Goal: Task Accomplishment & Management: Use online tool/utility

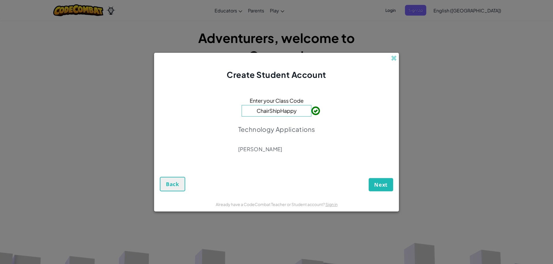
drag, startPoint x: 295, startPoint y: 41, endPoint x: 286, endPoint y: 135, distance: 94.4
click at [291, 142] on div "Technology Applications Leticia Ornelas" at bounding box center [276, 138] width 77 height 35
click at [300, 108] on input "ChairShipHappy" at bounding box center [277, 111] width 70 height 12
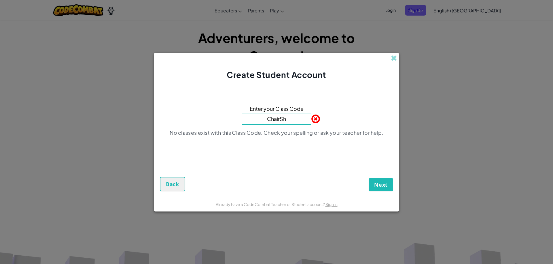
type input "ChairSh"
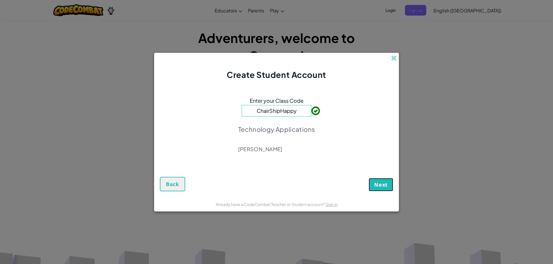
click at [372, 183] on button "Next" at bounding box center [381, 184] width 25 height 13
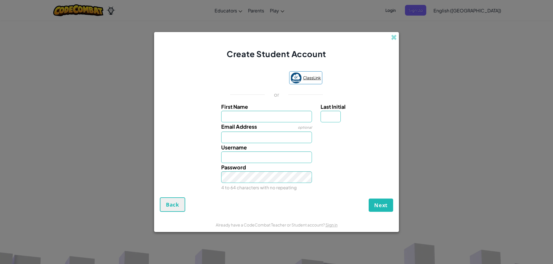
click at [299, 75] on img at bounding box center [296, 77] width 11 height 11
click at [287, 115] on input "First Name" at bounding box center [266, 117] width 91 height 12
type input "omar"
click at [257, 134] on input "Email Address" at bounding box center [266, 137] width 91 height 12
click at [256, 157] on input "Omar" at bounding box center [266, 157] width 91 height 12
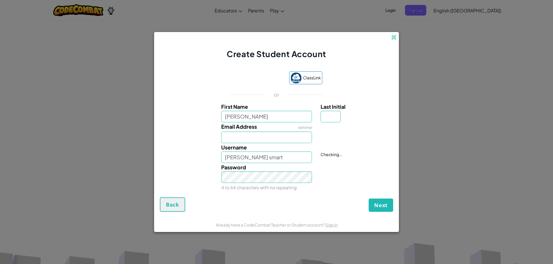
click at [327, 125] on div at bounding box center [357, 126] width 80 height 8
click at [272, 153] on input "Omar_the smart" at bounding box center [266, 157] width 91 height 12
type input "Omar_"
click at [268, 136] on input "Email Address" at bounding box center [266, 137] width 91 height 12
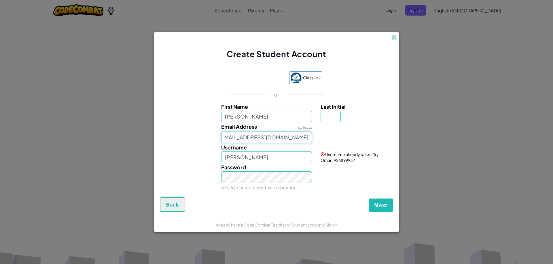
type input "martinezo9722@sudent.judsonisd.org"
click at [276, 159] on input "Omar_" at bounding box center [266, 157] width 91 height 12
type input "Omar_the puffer"
click at [343, 189] on div "Password 4 to 64 characters with no repeating" at bounding box center [276, 177] width 239 height 29
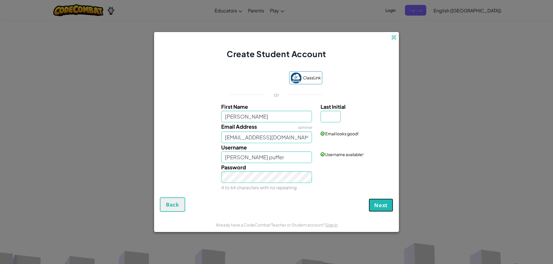
click at [375, 204] on span "Next" at bounding box center [381, 204] width 14 height 7
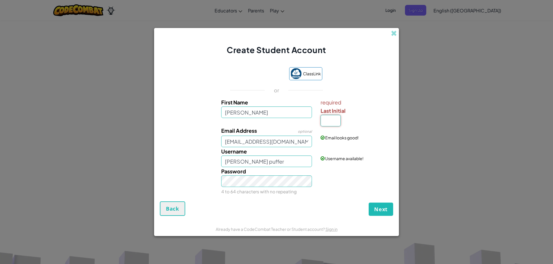
click at [335, 123] on input "Last Initial" at bounding box center [331, 121] width 20 height 12
type input "m"
click at [379, 206] on span "Next" at bounding box center [381, 209] width 14 height 7
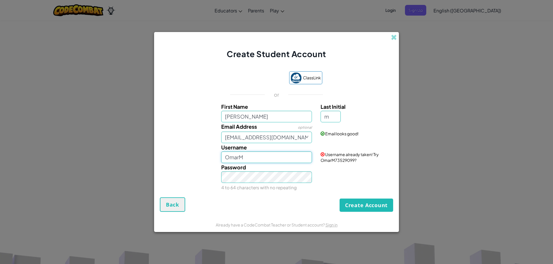
click at [265, 157] on input "OmarM" at bounding box center [266, 157] width 91 height 12
type input "OmarM2014"
click at [322, 189] on div "Password 4 to 64 characters with no repeating" at bounding box center [276, 177] width 239 height 29
click at [361, 207] on button "Create Account" at bounding box center [367, 204] width 54 height 13
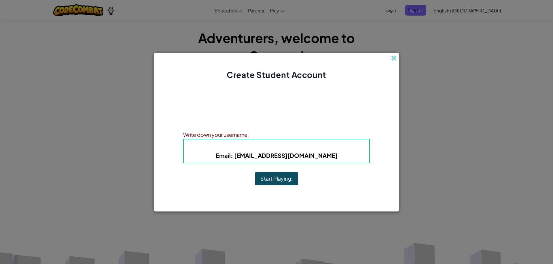
click at [275, 178] on button "Start Playing!" at bounding box center [276, 178] width 43 height 13
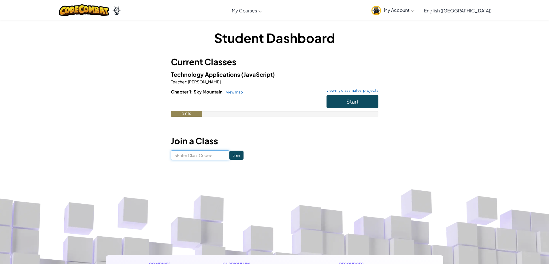
click at [210, 153] on input at bounding box center [200, 155] width 59 height 10
click at [372, 27] on div "Student Dashboard Current Classes Technology Applications (JavaScript) Teacher …" at bounding box center [274, 94] width 337 height 148
click at [187, 155] on input at bounding box center [200, 155] width 59 height 10
type input "zoohalfleaf"
click at [235, 151] on input "Join" at bounding box center [236, 154] width 14 height 9
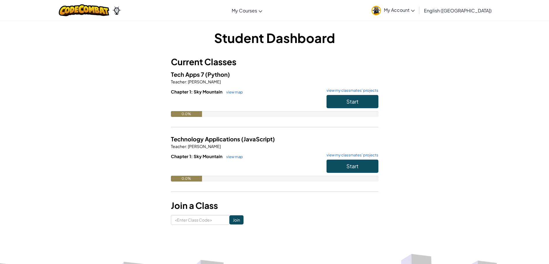
click at [370, 87] on div "Tech Apps 7 (Python) Teacher : Kenneth Clark Chapter 1: Sky Mountain view map v…" at bounding box center [275, 98] width 208 height 56
click at [387, 79] on div "Student Dashboard Current Classes Tech Apps 7 (Python) Teacher : Kenneth Clark …" at bounding box center [274, 127] width 337 height 196
click at [370, 95] on button "Start" at bounding box center [353, 101] width 52 height 13
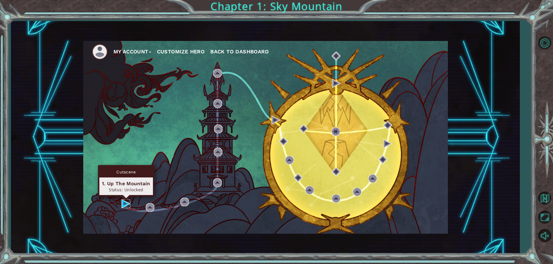
click at [124, 201] on img at bounding box center [126, 203] width 9 height 9
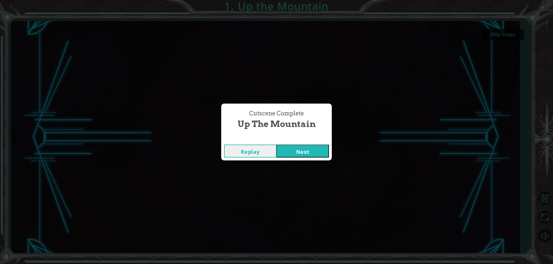
click at [298, 153] on button "Next" at bounding box center [303, 150] width 52 height 13
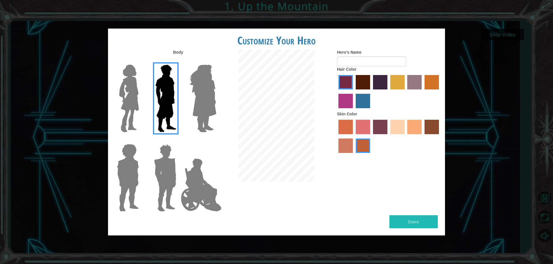
click at [182, 104] on div at bounding box center [164, 95] width 37 height 79
click at [210, 108] on img at bounding box center [202, 98] width 31 height 72
click at [216, 61] on input "Hero Amethyst" at bounding box center [216, 61] width 0 height 0
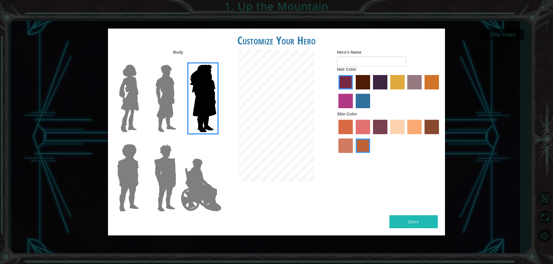
click at [191, 193] on img at bounding box center [201, 185] width 45 height 58
click at [216, 140] on input "Hero Jamie" at bounding box center [216, 140] width 0 height 0
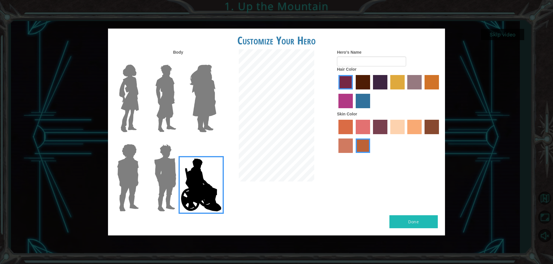
click at [172, 189] on img at bounding box center [165, 178] width 27 height 72
click at [179, 140] on input "Hero Garnet" at bounding box center [179, 140] width 0 height 0
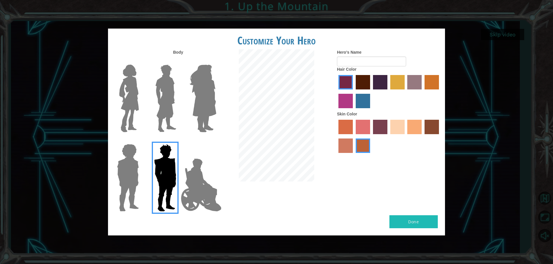
click at [138, 186] on img at bounding box center [128, 178] width 27 height 72
click at [141, 140] on input "Hero Steven" at bounding box center [141, 140] width 0 height 0
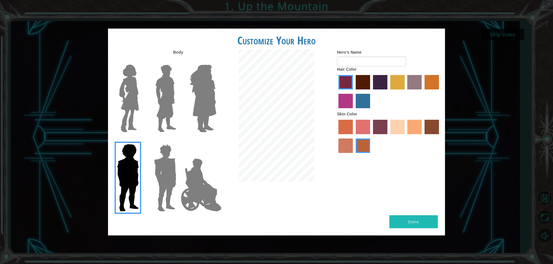
click at [169, 110] on img at bounding box center [166, 98] width 26 height 72
click at [179, 61] on input "Hero Lars" at bounding box center [179, 61] width 0 height 0
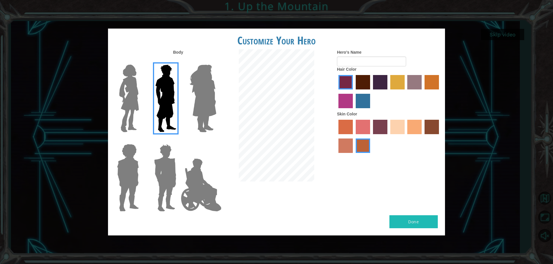
click at [417, 122] on label "tacao skin color" at bounding box center [415, 127] width 14 height 14
click at [406, 136] on input "tacao skin color" at bounding box center [406, 136] width 0 height 0
click at [395, 118] on div at bounding box center [389, 136] width 104 height 37
click at [400, 124] on label "sandy beach skin color" at bounding box center [398, 127] width 14 height 14
click at [389, 136] on input "sandy beach skin color" at bounding box center [389, 136] width 0 height 0
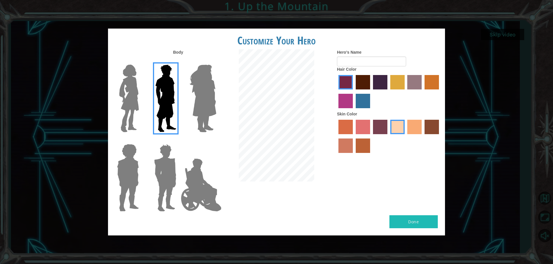
click at [414, 128] on label "tacao skin color" at bounding box center [415, 127] width 14 height 14
click at [406, 136] on input "tacao skin color" at bounding box center [406, 136] width 0 height 0
click at [363, 81] on label "maroon hair color" at bounding box center [363, 82] width 14 height 14
click at [354, 91] on input "maroon hair color" at bounding box center [354, 91] width 0 height 0
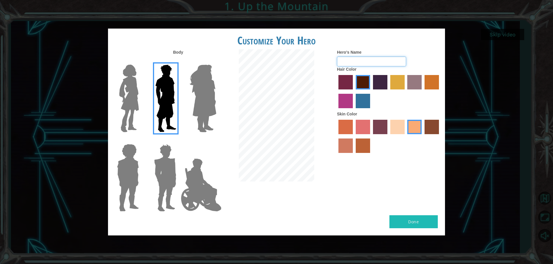
click at [362, 61] on input "Hero's Name" at bounding box center [371, 61] width 69 height 10
type input "the puffer"
click at [417, 219] on button "Done" at bounding box center [414, 221] width 48 height 13
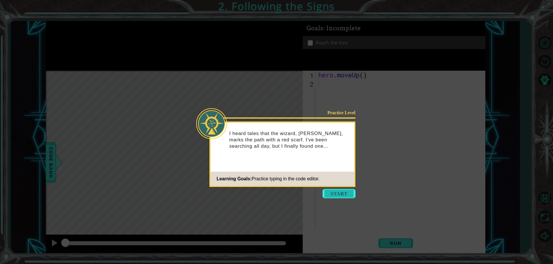
click at [337, 193] on button "Start" at bounding box center [339, 193] width 33 height 9
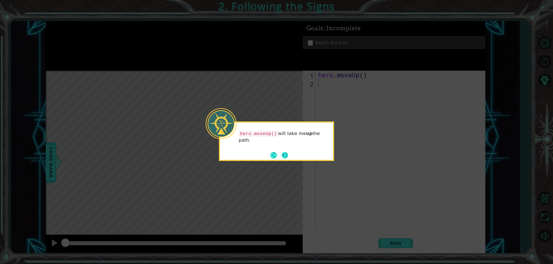
click at [283, 153] on button "Next" at bounding box center [285, 155] width 6 height 6
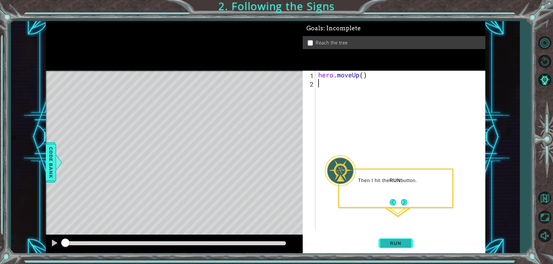
click at [400, 244] on span "Run" at bounding box center [396, 243] width 23 height 6
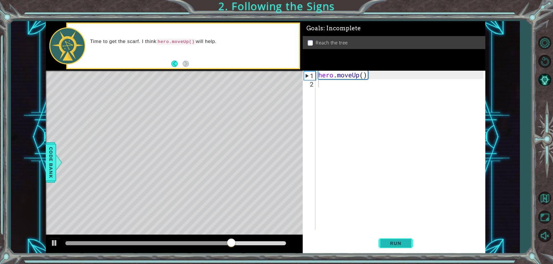
click at [401, 242] on span "Run" at bounding box center [396, 243] width 23 height 6
click at [348, 78] on div "hero . moveUp ( )" at bounding box center [401, 159] width 169 height 176
type textarea "hero.moveUp()"
click at [337, 87] on div "hero . moveUp ( )" at bounding box center [401, 159] width 169 height 176
click at [314, 73] on div "1" at bounding box center [309, 75] width 11 height 8
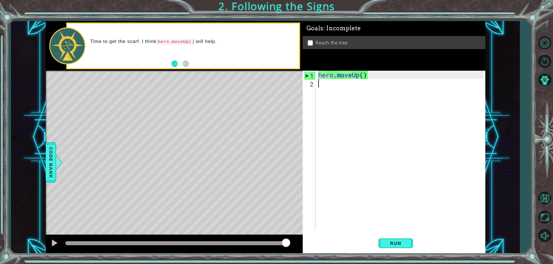
type textarea "hero.moveUp()"
click at [333, 86] on div "hero . moveUp ( )" at bounding box center [401, 159] width 169 height 176
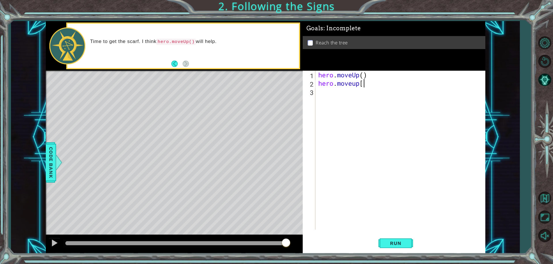
scroll to position [0, 2]
type textarea "hero.moveup[]"
click at [402, 241] on span "Run" at bounding box center [396, 243] width 23 height 6
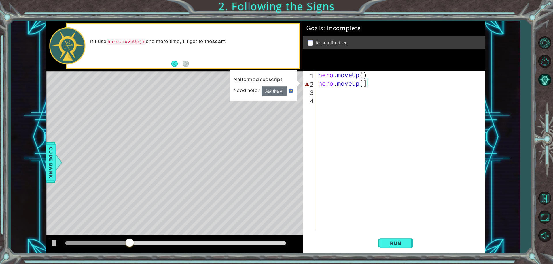
click at [367, 85] on div "hero . moveUp ( ) hero . moveup [ ]" at bounding box center [401, 159] width 169 height 176
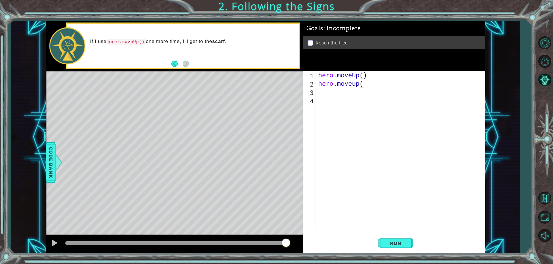
scroll to position [0, 2]
type textarea "hero.moveup()"
click at [400, 244] on span "Run" at bounding box center [396, 243] width 23 height 6
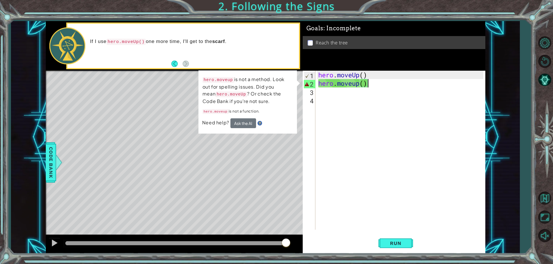
click at [355, 88] on div "hero . moveUp ( ) hero . moveup ( )" at bounding box center [401, 159] width 169 height 176
click at [357, 84] on div "hero . moveUp ( ) hero . moveup ( )" at bounding box center [401, 159] width 169 height 176
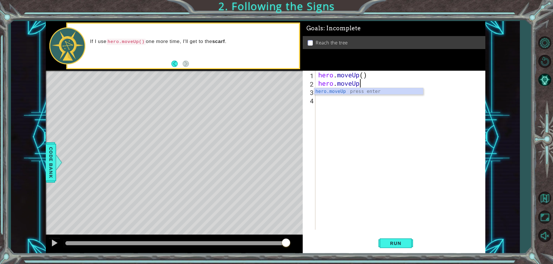
scroll to position [0, 2]
type textarea "hero.moveUp()"
click at [413, 240] on button "Run" at bounding box center [396, 243] width 35 height 18
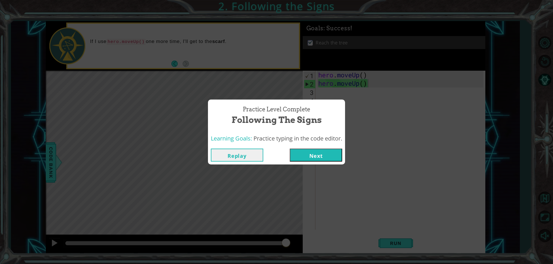
click at [314, 160] on button "Next" at bounding box center [316, 154] width 52 height 13
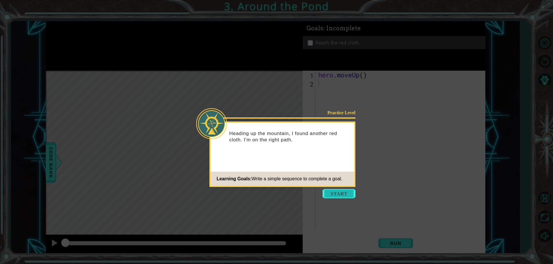
click at [328, 193] on button "Start" at bounding box center [339, 193] width 33 height 9
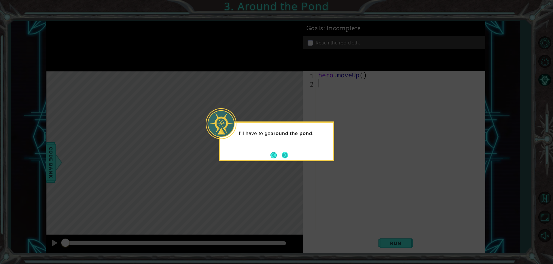
click at [284, 152] on button "Next" at bounding box center [285, 155] width 6 height 6
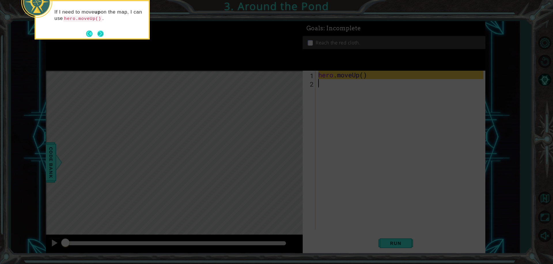
click at [102, 33] on button "Next" at bounding box center [100, 33] width 7 height 7
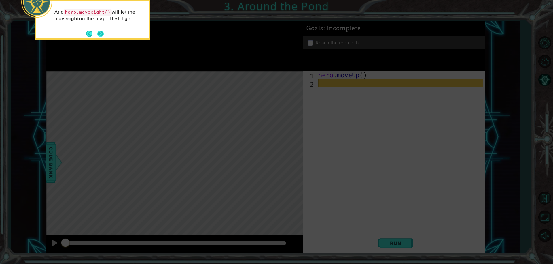
click at [100, 30] on footer at bounding box center [95, 33] width 18 height 9
click at [101, 36] on button "Next" at bounding box center [100, 34] width 7 height 7
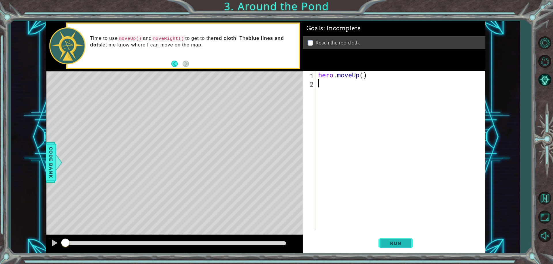
click at [389, 246] on span "Run" at bounding box center [396, 243] width 23 height 6
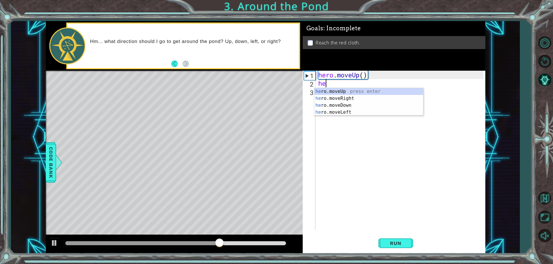
type textarea "her"
click at [334, 97] on div "her o.moveUp press enter her o.moveRight press enter her o.moveDown press enter…" at bounding box center [368, 109] width 109 height 42
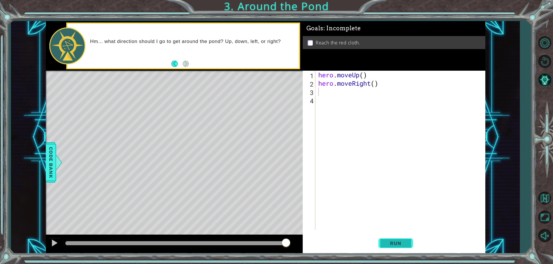
click at [395, 238] on button "Run" at bounding box center [396, 243] width 35 height 18
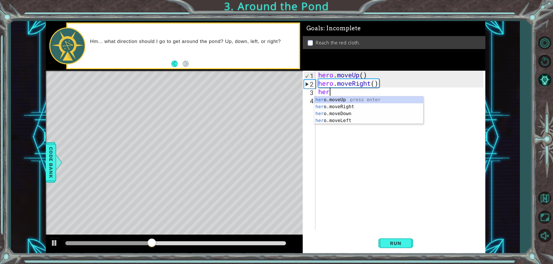
type textarea "hero"
click at [329, 99] on div "hero .moveUp press enter hero .moveRight press enter hero .moveDown press enter…" at bounding box center [368, 117] width 109 height 42
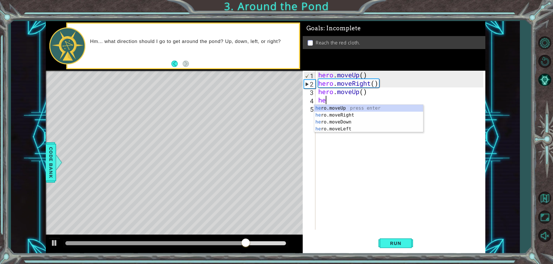
type textarea "her"
click at [335, 106] on div "her o.moveUp press enter her o.moveRight press enter her o.moveDown press enter…" at bounding box center [368, 126] width 109 height 42
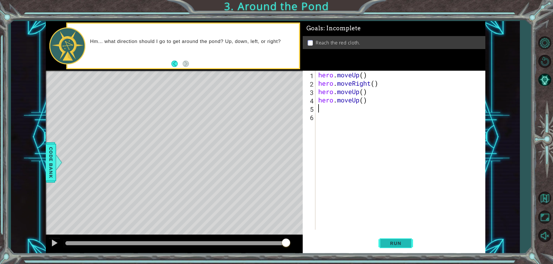
click at [402, 244] on span "Run" at bounding box center [396, 243] width 23 height 6
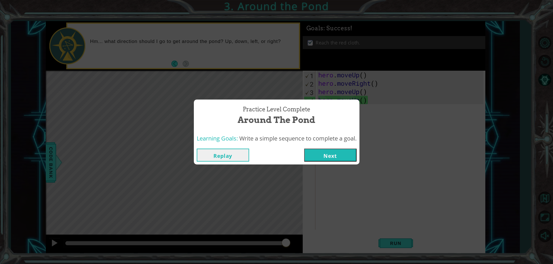
click at [328, 161] on button "Next" at bounding box center [330, 154] width 52 height 13
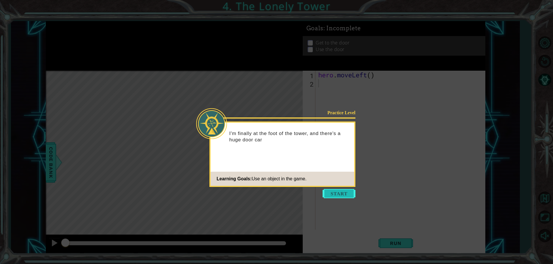
click at [345, 191] on button "Start" at bounding box center [339, 193] width 33 height 9
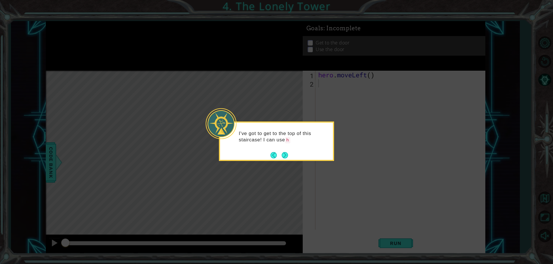
click at [287, 151] on footer at bounding box center [280, 155] width 18 height 9
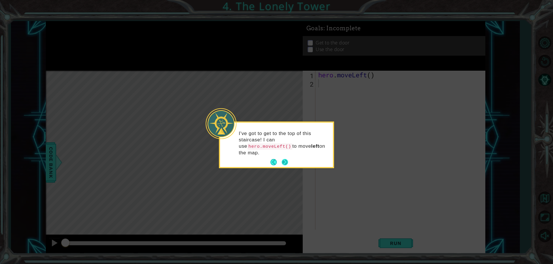
click at [283, 159] on button "Next" at bounding box center [285, 162] width 6 height 6
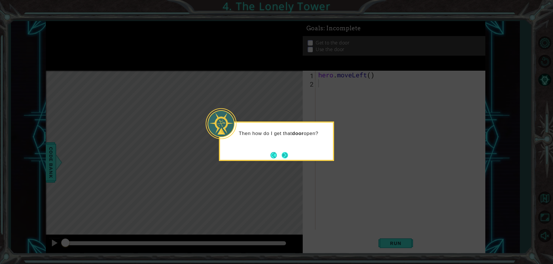
click at [281, 155] on button "Next" at bounding box center [284, 154] width 7 height 7
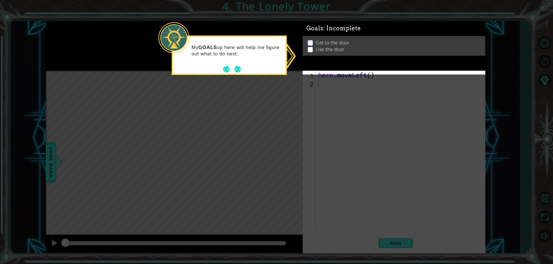
click at [312, 40] on div "Get to the door Use the door" at bounding box center [394, 45] width 183 height 20
click at [241, 68] on button "Next" at bounding box center [238, 69] width 7 height 7
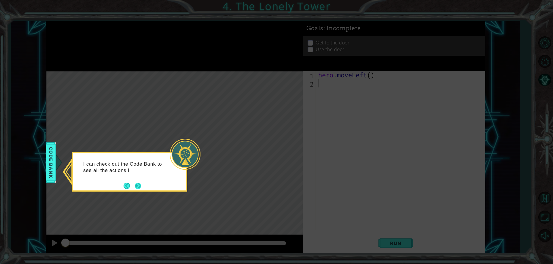
click at [140, 182] on button "Next" at bounding box center [137, 185] width 7 height 7
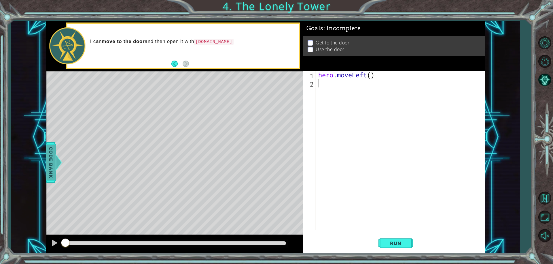
click at [48, 156] on span "Code Bank" at bounding box center [50, 162] width 9 height 35
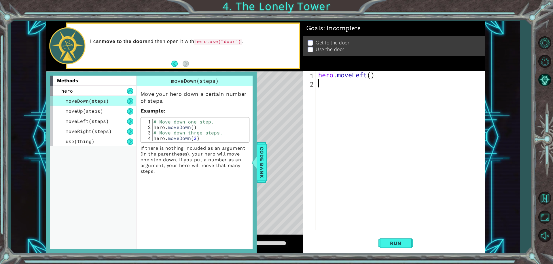
drag, startPoint x: 431, startPoint y: 139, endPoint x: 432, endPoint y: 267, distance: 128.3
click at [432, 263] on html "1 ההההההההההההההההההההההההההההההההההההההההההההההההההההההההההההההההההההההההההההה…" at bounding box center [276, 132] width 553 height 264
drag, startPoint x: 260, startPoint y: 161, endPoint x: 281, endPoint y: 172, distance: 23.7
click at [265, 164] on span "Code Bank" at bounding box center [262, 162] width 9 height 35
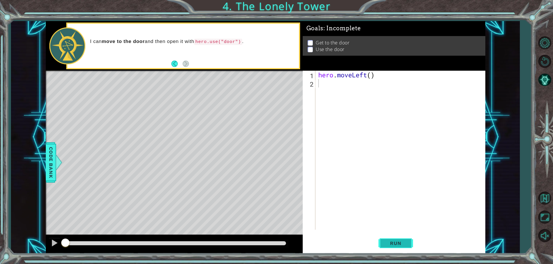
click at [402, 240] on span "Run" at bounding box center [396, 243] width 23 height 6
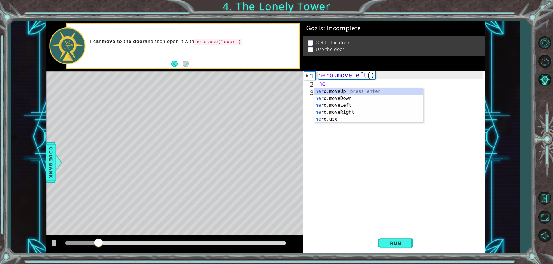
type textarea "her"
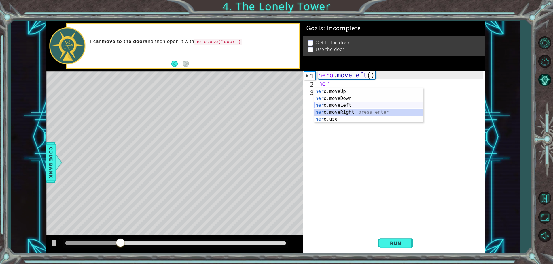
drag, startPoint x: 334, startPoint y: 109, endPoint x: 334, endPoint y: 102, distance: 7.2
click at [334, 102] on div "her o.moveUp press enter her o.moveDown press enter her o.moveLeft press enter …" at bounding box center [368, 112] width 109 height 48
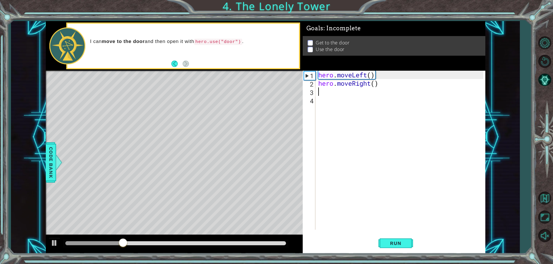
click at [334, 102] on div "hero . moveLeft ( ) hero . moveRight ( )" at bounding box center [401, 159] width 169 height 176
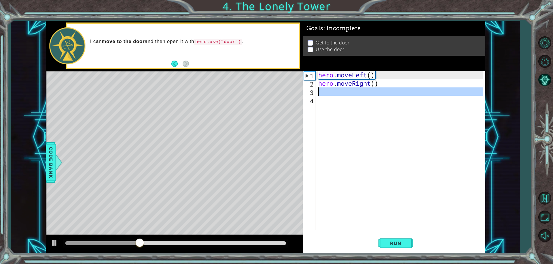
click at [314, 87] on div "2" at bounding box center [310, 84] width 12 height 8
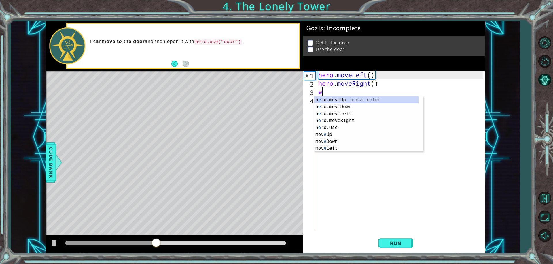
type textarea "er"
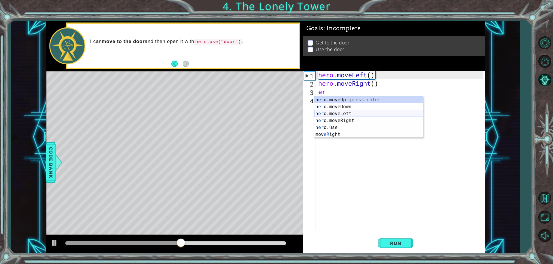
click at [340, 112] on div "h er o.moveUp press enter h er o.moveDown press enter h er o.moveLeft press ent…" at bounding box center [368, 123] width 109 height 55
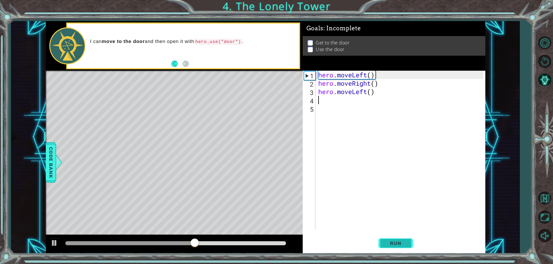
click at [399, 247] on button "Run" at bounding box center [396, 243] width 35 height 18
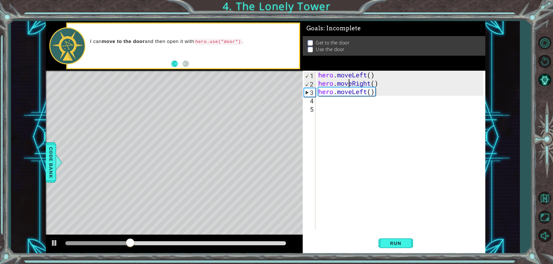
click at [349, 85] on div "hero . moveLeft ( ) hero . moveRight ( ) hero . moveLeft ( )" at bounding box center [401, 159] width 169 height 176
click at [369, 85] on div "hero . moveLeft ( ) hero . moveRight ( ) hero . moveLeft ( )" at bounding box center [401, 159] width 169 height 176
type textarea "hero.moveleft()"
click at [347, 153] on div "hero . moveLeft ( ) hero . moveleft ( ) hero . moveLeft ( )" at bounding box center [401, 159] width 169 height 176
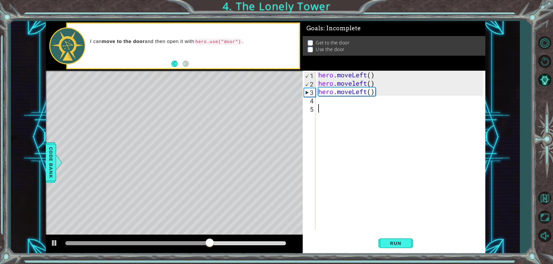
scroll to position [0, 0]
click at [409, 242] on button "Run" at bounding box center [396, 243] width 35 height 18
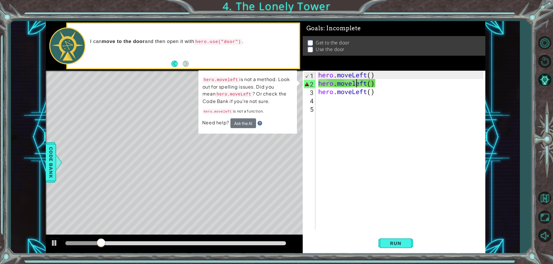
click at [355, 86] on div "hero . moveLeft ( ) hero . moveleft ( ) hero . moveLeft ( )" at bounding box center [401, 159] width 169 height 176
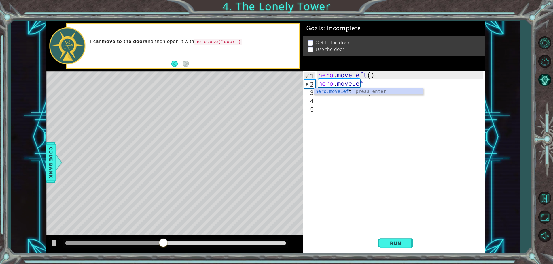
scroll to position [0, 2]
type textarea "hero.moveLeft()"
click at [380, 177] on div "hero . moveLeft ( ) hero . moveLeft ( ) hero . moveLeft ( )" at bounding box center [401, 159] width 169 height 176
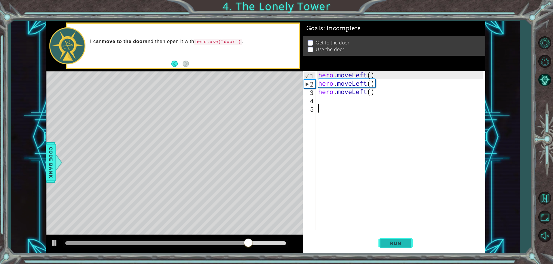
click at [397, 242] on span "Run" at bounding box center [396, 243] width 23 height 6
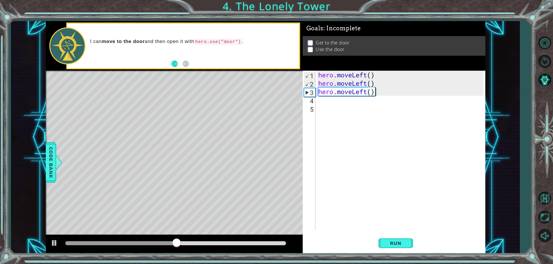
drag, startPoint x: 380, startPoint y: 90, endPoint x: 395, endPoint y: 89, distance: 15.3
click at [395, 89] on div "hero . moveLeft ( ) hero . moveLeft ( ) hero . moveLeft ( )" at bounding box center [401, 159] width 169 height 176
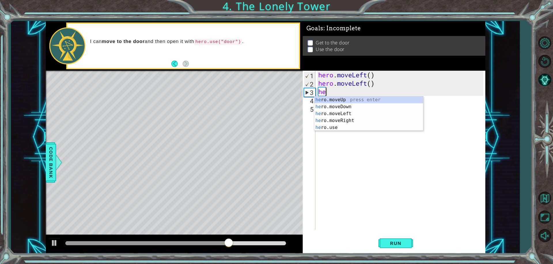
type textarea "h"
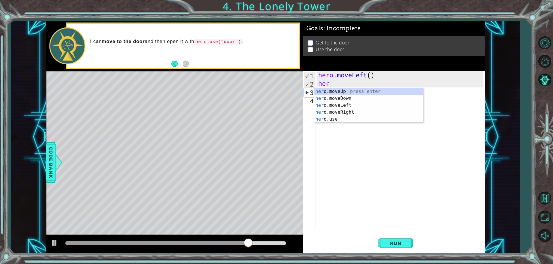
type textarea "h"
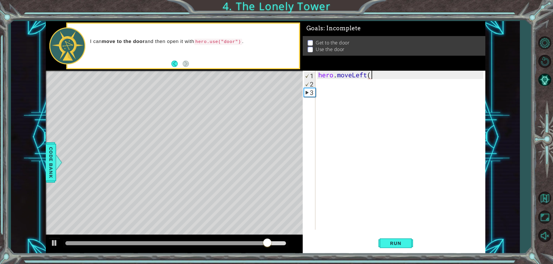
scroll to position [0, 2]
type textarea "hero.moveLeft(2)"
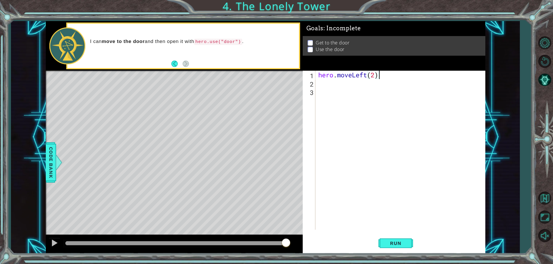
scroll to position [0, 0]
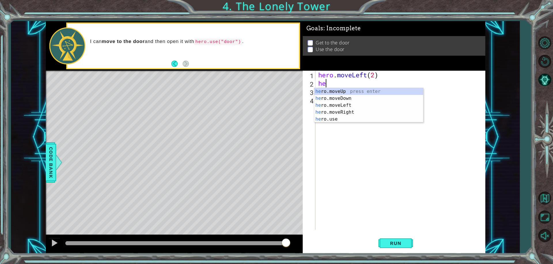
drag, startPoint x: 348, startPoint y: 86, endPoint x: 349, endPoint y: 91, distance: 5.3
click at [349, 89] on div "hero . moveLeft ( 2 ) he" at bounding box center [401, 159] width 169 height 176
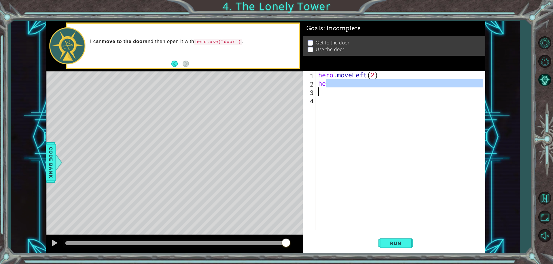
click at [329, 86] on div "hero . moveLeft ( 2 ) he" at bounding box center [400, 150] width 167 height 159
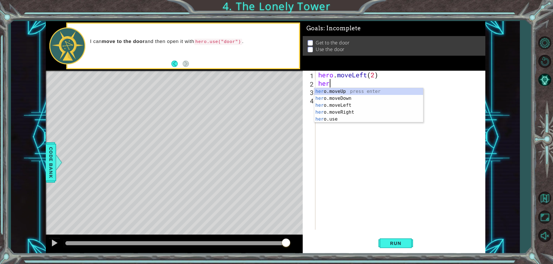
type textarea "hero"
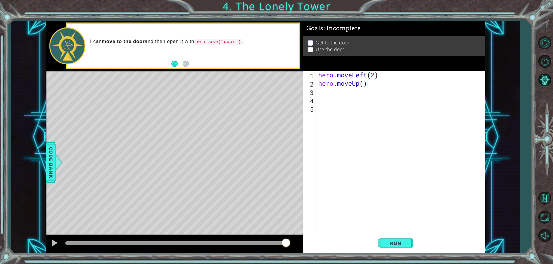
click at [363, 85] on div "hero . moveLeft ( 2 ) hero . moveUp ( )" at bounding box center [401, 159] width 169 height 176
type textarea "hero.moveUp(2)"
click at [320, 97] on div "hero . moveLeft ( 2 ) hero . moveUp ( 2 )" at bounding box center [401, 159] width 169 height 176
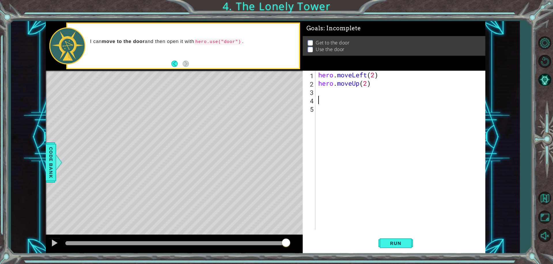
click at [332, 93] on div "hero . moveLeft ( 2 ) hero . moveUp ( 2 )" at bounding box center [401, 159] width 169 height 176
type textarea "h"
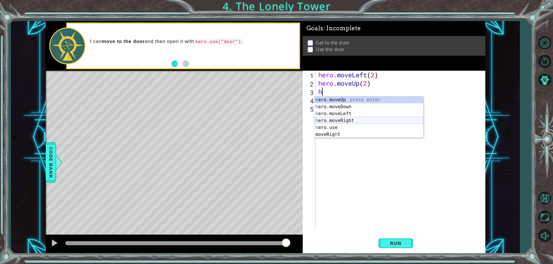
click at [324, 117] on div "h ero.moveUp press enter h ero.moveDown press enter h ero.moveLeft press enter …" at bounding box center [368, 123] width 109 height 55
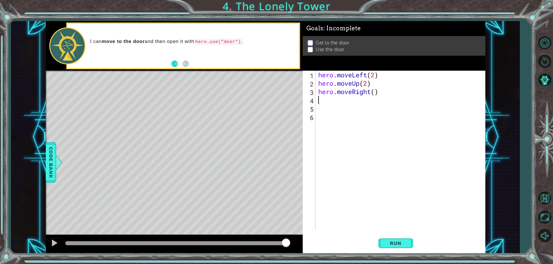
click at [375, 96] on div "hero . moveLeft ( 2 ) hero . moveUp ( 2 ) hero . moveRight ( )" at bounding box center [401, 159] width 169 height 176
click at [375, 94] on div "hero . moveLeft ( 2 ) hero . moveUp ( 2 ) hero . moveRight ( )" at bounding box center [401, 159] width 169 height 176
type textarea "hero.moveRight(2)"
click at [338, 110] on div "hero . moveLeft ( 2 ) hero . moveUp ( 2 ) hero . moveRight ( 2 )" at bounding box center [401, 159] width 169 height 176
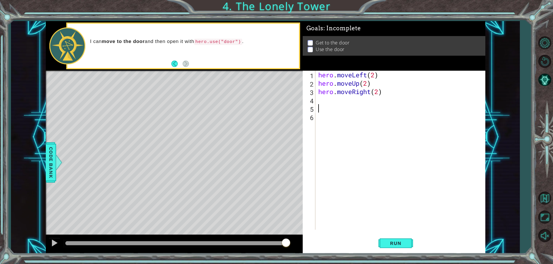
scroll to position [0, 0]
click at [338, 106] on div "hero . moveLeft ( 2 ) hero . moveUp ( 2 ) hero . moveRight ( 2 )" at bounding box center [401, 159] width 169 height 176
click at [339, 99] on div "hero . moveLeft ( 2 ) hero . moveUp ( 2 ) hero . moveRight ( 2 )" at bounding box center [401, 159] width 169 height 176
type textarea "g"
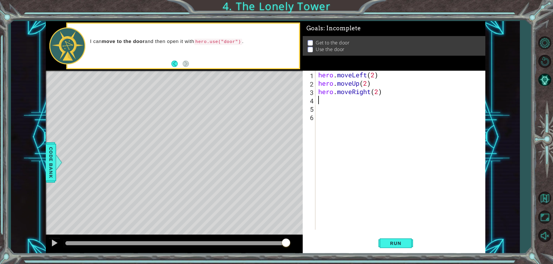
scroll to position [0, 0]
type textarea "hero.moveRight(2)"
click at [320, 104] on div "hero . moveLeft ( 2 ) hero . moveUp ( 2 ) hero . moveRight ( 2 )" at bounding box center [401, 159] width 169 height 176
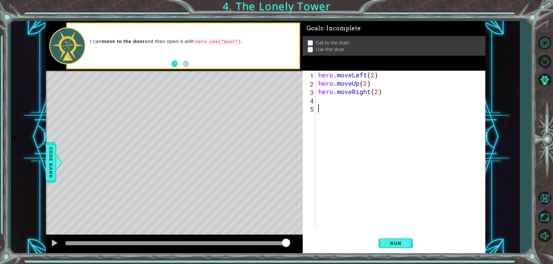
click at [322, 103] on div "hero . moveLeft ( 2 ) hero . moveUp ( 2 ) hero . moveRight ( 2 )" at bounding box center [401, 159] width 169 height 176
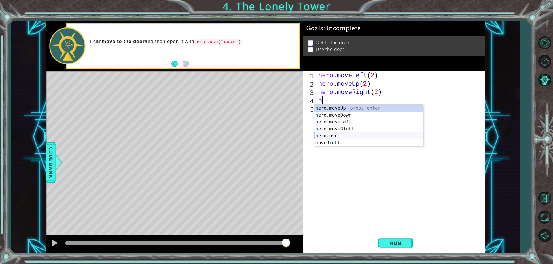
click at [331, 135] on div "h ero.moveUp press enter h ero.moveDown press enter h ero.moveLeft press enter …" at bounding box center [368, 132] width 109 height 55
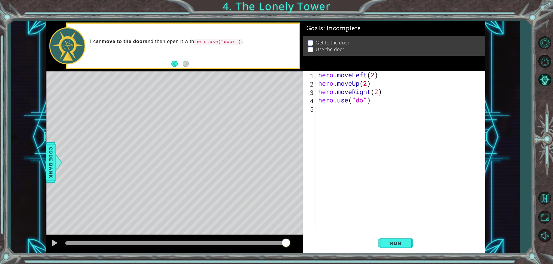
type textarea "hero.use("door")"
click at [402, 247] on button "Run" at bounding box center [396, 243] width 35 height 18
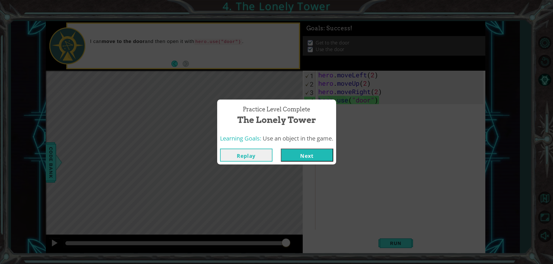
click at [322, 161] on button "Next" at bounding box center [307, 154] width 52 height 13
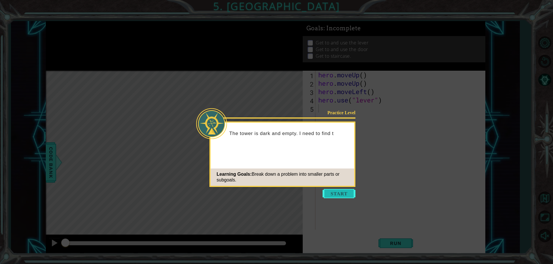
click at [337, 189] on button "Start" at bounding box center [339, 193] width 33 height 9
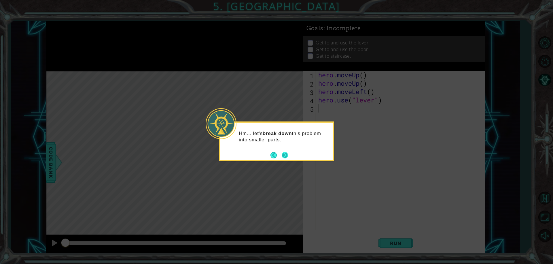
click at [285, 152] on button "Next" at bounding box center [285, 155] width 7 height 7
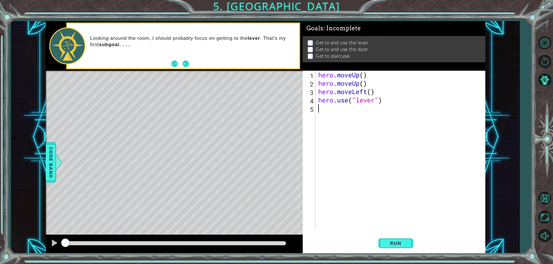
click at [362, 75] on div "hero . moveUp ( ) hero . moveUp ( ) hero . moveLeft ( ) hero . use ( "lever" )" at bounding box center [401, 159] width 169 height 176
click at [363, 86] on div "hero . moveUp ( 1 ) hero . moveUp ( ) hero . moveLeft ( ) hero . use ( "lever" )" at bounding box center [401, 159] width 169 height 176
click at [370, 93] on div "hero . moveUp ( 1 ) hero . moveUp ( 1 ) hero . moveLeft ( ) hero . use ( "lever…" at bounding box center [401, 159] width 169 height 176
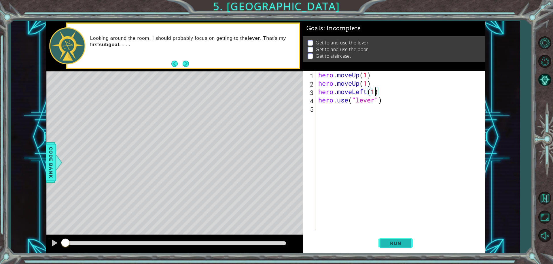
type textarea "hero.moveLeft(1)"
click at [395, 240] on span "Run" at bounding box center [396, 243] width 23 height 6
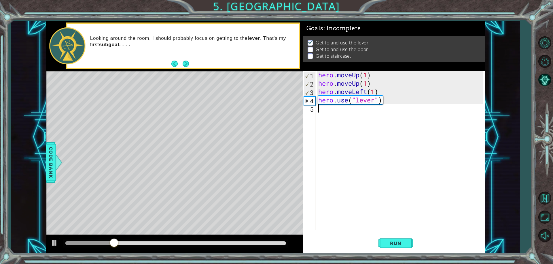
click at [332, 116] on div "hero . moveUp ( 1 ) hero . moveUp ( 1 ) hero . moveLeft ( 1 ) hero . use ( "lev…" at bounding box center [401, 159] width 169 height 176
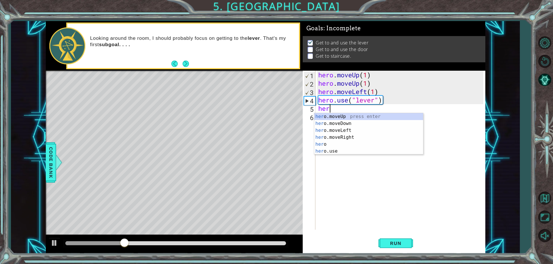
type textarea "hero"
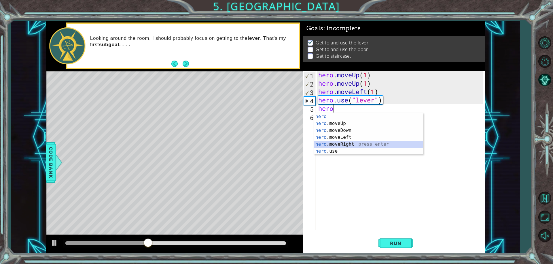
click at [349, 141] on div "hero press enter hero .moveUp press enter hero .moveDown press enter hero .move…" at bounding box center [368, 140] width 109 height 55
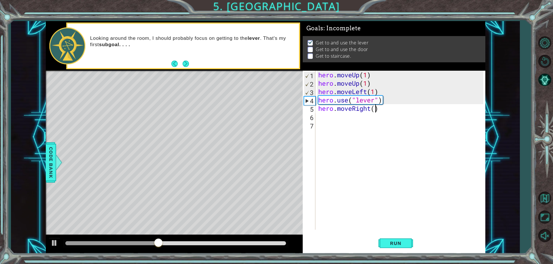
click at [376, 106] on div "hero . moveUp ( 1 ) hero . moveUp ( 1 ) hero . moveLeft ( 1 ) hero . use ( "lev…" at bounding box center [401, 159] width 169 height 176
click at [400, 244] on span "Run" at bounding box center [396, 243] width 23 height 6
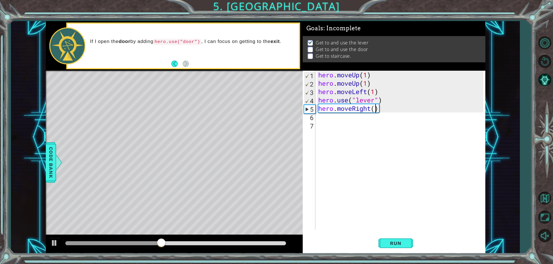
type textarea "hero.moveRight(2)"
click at [315, 117] on div "6" at bounding box center [310, 117] width 12 height 8
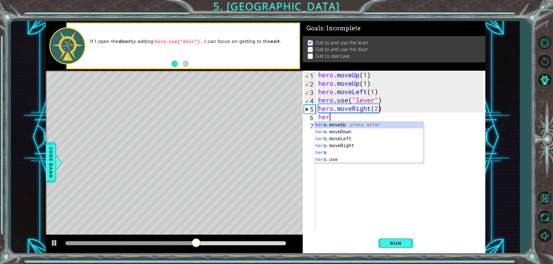
type textarea "hero"
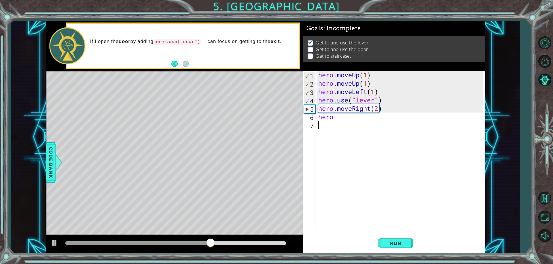
click at [336, 161] on div "hero . moveUp ( 1 ) hero . moveUp ( 1 ) hero . moveLeft ( 1 ) hero . use ( "lev…" at bounding box center [401, 159] width 169 height 176
click at [325, 118] on div "hero . moveUp ( 1 ) hero . moveUp ( 1 ) hero . moveLeft ( 1 ) hero . use ( "lev…" at bounding box center [401, 159] width 169 height 176
click at [342, 118] on div "hero . moveUp ( 1 ) hero . moveUp ( 1 ) hero . moveLeft ( 1 ) hero . use ( "lev…" at bounding box center [401, 159] width 169 height 176
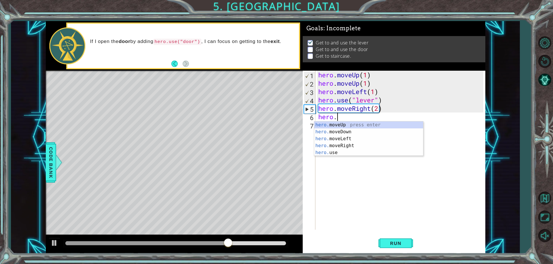
scroll to position [0, 1]
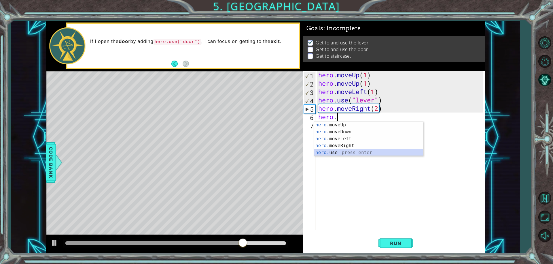
click at [335, 153] on div "hero. moveUp press enter hero. moveDown press enter hero. moveLeft press enter …" at bounding box center [368, 145] width 109 height 48
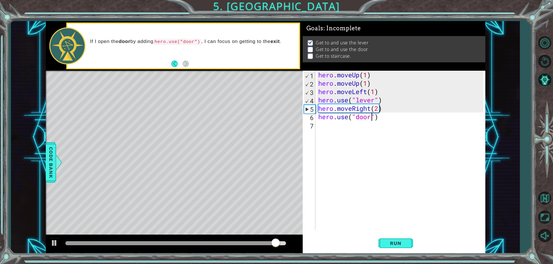
scroll to position [0, 2]
drag, startPoint x: 394, startPoint y: 246, endPoint x: 405, endPoint y: 268, distance: 24.8
click at [405, 263] on html "1 ההההההההההההההההההההההההההההההההההההההההההההההההההההההההההההההההההההההההההההה…" at bounding box center [276, 132] width 553 height 264
click at [398, 243] on span "Run" at bounding box center [396, 243] width 23 height 6
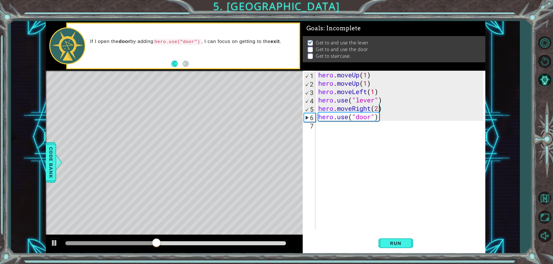
click at [378, 106] on div "hero . moveUp ( 1 ) hero . moveUp ( 1 ) hero . moveLeft ( 1 ) hero . use ( "lev…" at bounding box center [401, 159] width 169 height 176
type textarea "hero.moveRight(3)"
click at [384, 240] on button "Run" at bounding box center [396, 243] width 35 height 18
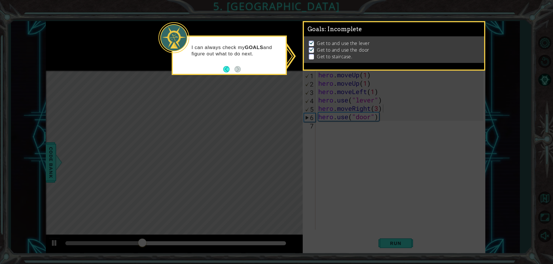
click at [319, 123] on icon at bounding box center [276, 132] width 553 height 264
click at [346, 187] on icon at bounding box center [276, 132] width 553 height 264
click at [324, 51] on p "Get to and use the door" at bounding box center [343, 50] width 52 height 6
click at [224, 67] on button "Back" at bounding box center [228, 69] width 11 height 6
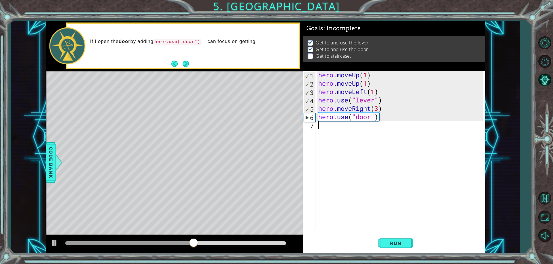
click at [327, 127] on div "hero . moveUp ( 1 ) hero . moveUp ( 1 ) hero . moveLeft ( 1 ) hero . use ( "lev…" at bounding box center [401, 159] width 169 height 176
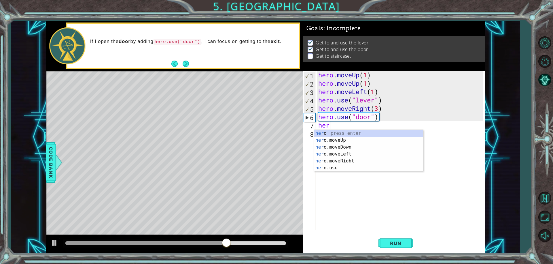
type textarea "hero"
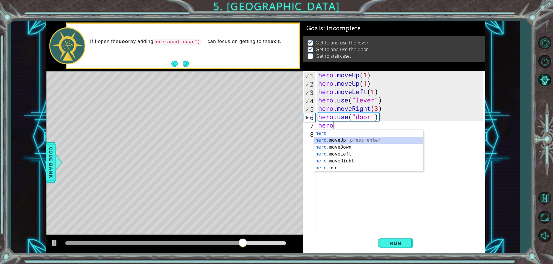
click at [336, 138] on div "hero press enter hero .moveUp press enter hero .moveDown press enter hero .move…" at bounding box center [368, 157] width 109 height 55
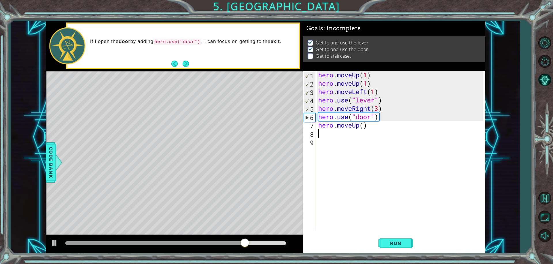
scroll to position [0, 0]
click at [365, 125] on div "hero . moveUp ( 1 ) hero . moveUp ( 1 ) hero . moveLeft ( 1 ) hero . use ( "lev…" at bounding box center [401, 159] width 169 height 176
type textarea "hero.moveUp(2)"
click at [319, 134] on div "hero . moveUp ( 1 ) hero . moveUp ( 1 ) hero . moveLeft ( 1 ) hero . use ( "lev…" at bounding box center [401, 159] width 169 height 176
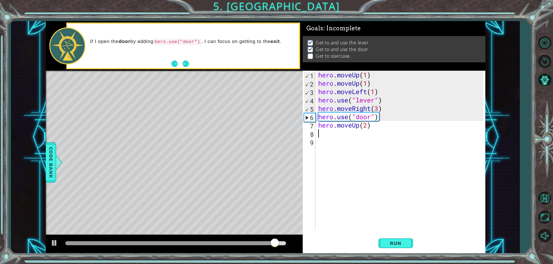
scroll to position [0, 0]
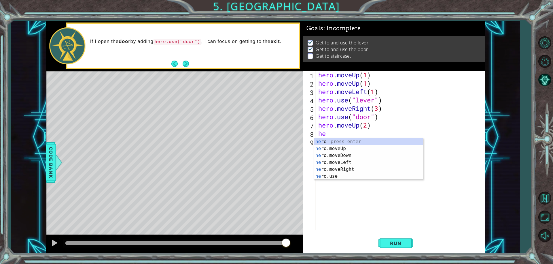
type textarea "her"
click at [342, 160] on div "her o press enter her o.moveUp press enter her o.moveDown press enter her o.mov…" at bounding box center [368, 165] width 109 height 55
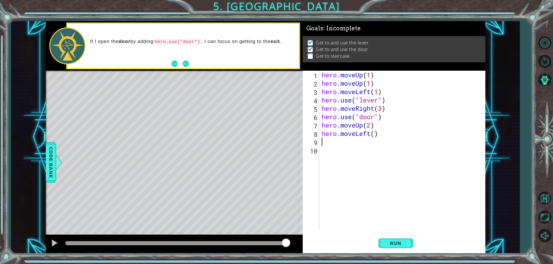
click at [375, 134] on div "hero . moveUp ( 1 ) hero . moveUp ( 1 ) hero . moveLeft ( 1 ) hero . use ( "lev…" at bounding box center [404, 159] width 166 height 176
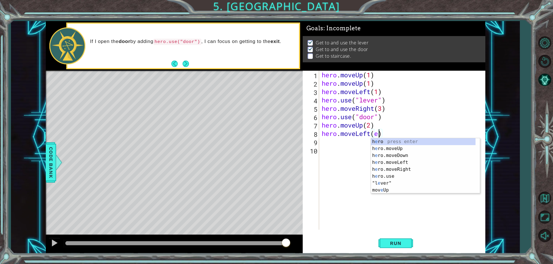
scroll to position [0, 2]
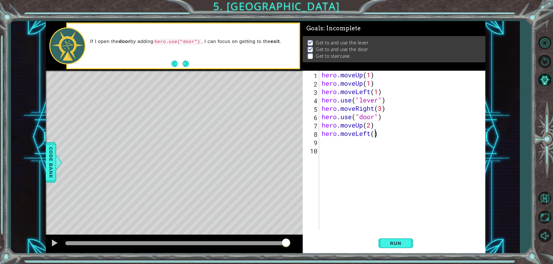
type textarea "hero.moveLeft(3)"
click at [328, 140] on div "hero . moveUp ( 1 ) hero . moveUp ( 1 ) hero . moveLeft ( 1 ) hero . use ( "lev…" at bounding box center [404, 159] width 166 height 176
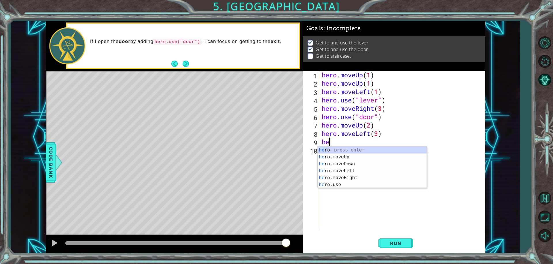
type textarea "her"
click at [330, 157] on div "her o press enter her o.moveUp press enter her o.moveDown press enter her o.mov…" at bounding box center [372, 173] width 109 height 55
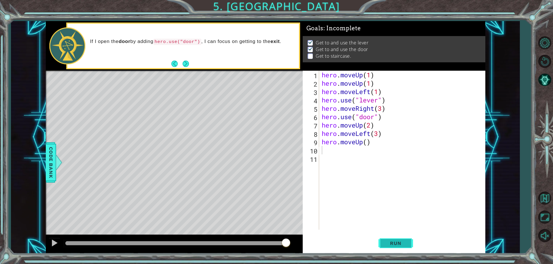
click at [400, 244] on span "Run" at bounding box center [396, 243] width 23 height 6
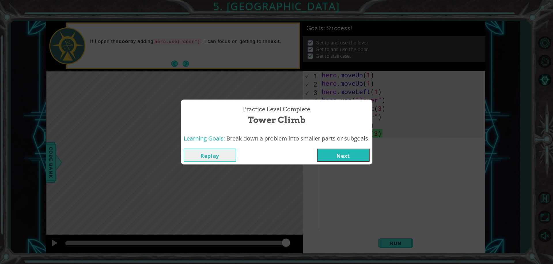
click at [339, 157] on button "Next" at bounding box center [343, 154] width 52 height 13
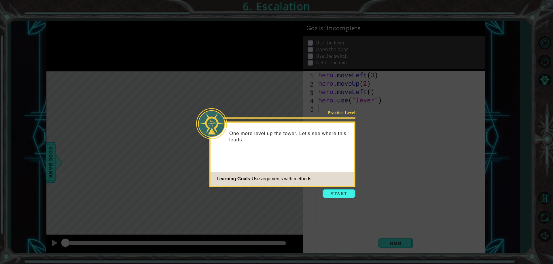
click at [338, 184] on footer "Learning Goals: Use arguments with methods." at bounding box center [283, 179] width 144 height 14
click at [340, 195] on button "Start" at bounding box center [339, 193] width 33 height 9
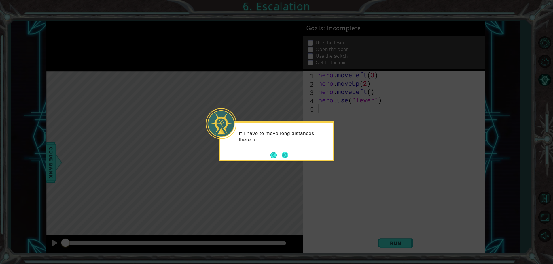
click at [287, 155] on button "Next" at bounding box center [284, 154] width 7 height 7
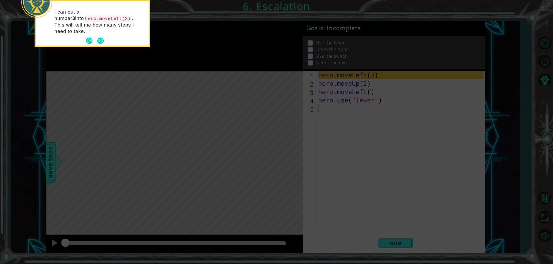
click at [359, 89] on icon at bounding box center [276, 39] width 553 height 449
click at [102, 37] on button "Next" at bounding box center [100, 40] width 7 height 7
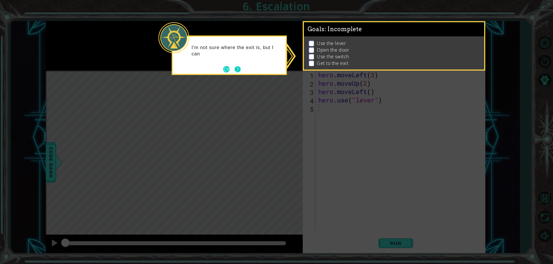
click at [236, 70] on button "Next" at bounding box center [237, 69] width 7 height 7
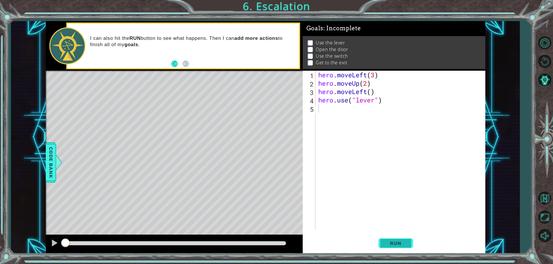
click at [383, 242] on button "Run" at bounding box center [396, 243] width 35 height 18
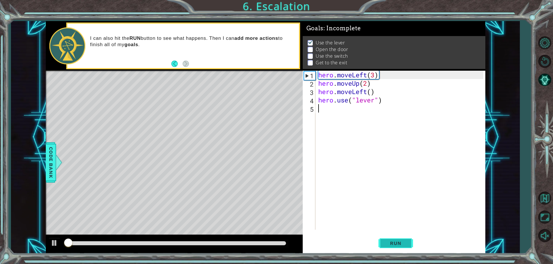
scroll to position [3, 0]
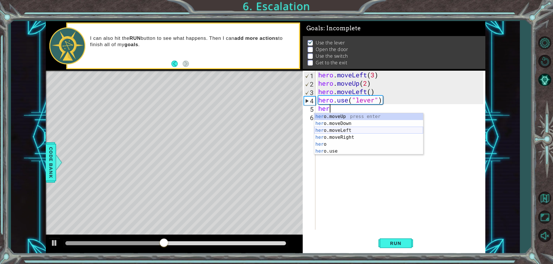
click at [346, 128] on div "her o.moveUp press enter her o.moveDown press enter her o.moveLeft press enter …" at bounding box center [368, 140] width 109 height 55
type textarea "hero.moveLeft(1)"
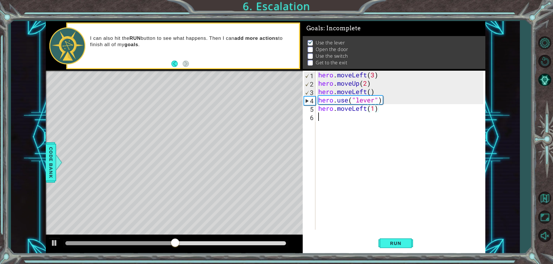
click at [337, 118] on div "hero . moveLeft ( 3 ) hero . moveUp ( 2 ) hero . moveLeft ( ) hero . use ( "lev…" at bounding box center [401, 159] width 169 height 176
click at [374, 110] on div "hero . moveLeft ( 3 ) hero . moveUp ( 2 ) hero . moveLeft ( ) hero . use ( "lev…" at bounding box center [401, 159] width 169 height 176
type textarea "hero.moveLeft()"
click at [328, 116] on div "hero . moveLeft ( 3 ) hero . moveUp ( 2 ) hero . moveLeft ( ) hero . use ( "lev…" at bounding box center [401, 159] width 169 height 176
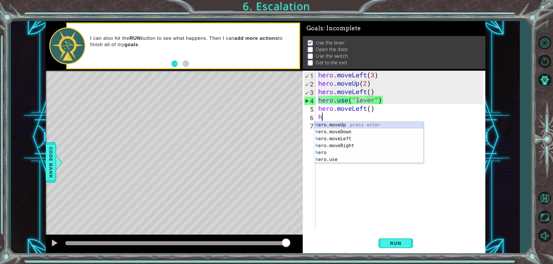
click at [336, 123] on div "h ero.moveUp press enter h ero.moveDown press enter h ero.moveLeft press enter …" at bounding box center [368, 148] width 109 height 55
type textarea "hero.moveUp(1)"
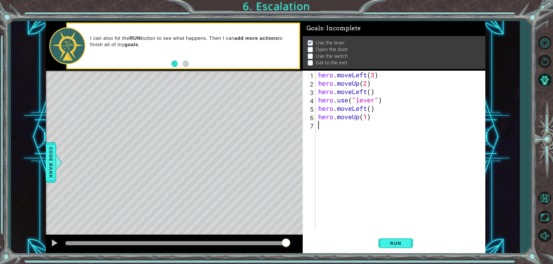
click at [340, 129] on div "hero . moveLeft ( 3 ) hero . moveUp ( 2 ) hero . moveLeft ( ) hero . use ( "lev…" at bounding box center [401, 159] width 169 height 176
click at [392, 240] on span "Run" at bounding box center [396, 243] width 23 height 6
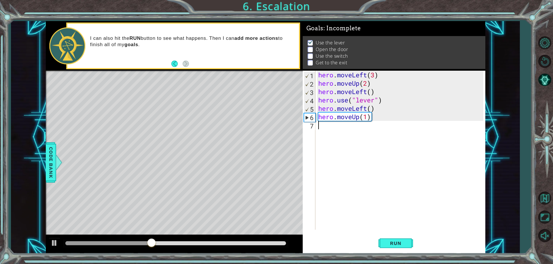
click at [360, 117] on div "hero . moveLeft ( 3 ) hero . moveUp ( 2 ) hero . moveLeft ( ) hero . use ( "lev…" at bounding box center [401, 159] width 169 height 176
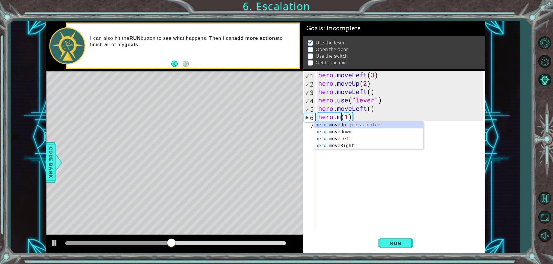
type textarea "hero.(1)"
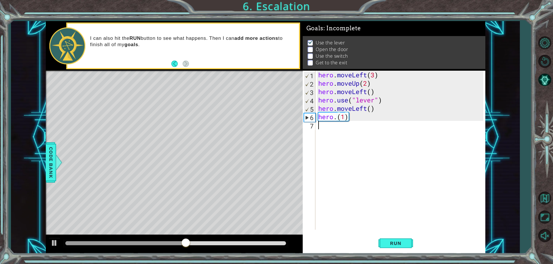
click at [348, 156] on div "hero . moveLeft ( 3 ) hero . moveUp ( 2 ) hero . moveLeft ( ) hero . use ( "lev…" at bounding box center [401, 159] width 169 height 176
click at [338, 120] on div "hero . moveLeft ( 3 ) hero . moveUp ( 2 ) hero . moveLeft ( ) hero . use ( "lev…" at bounding box center [401, 159] width 169 height 176
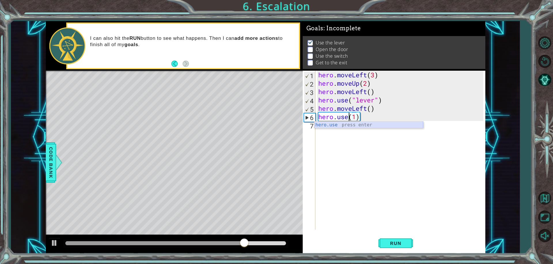
click at [345, 125] on div "hero.use press enter" at bounding box center [368, 131] width 109 height 21
click at [363, 116] on div "hero . moveLeft ( 3 ) hero . moveUp ( 2 ) hero . moveLeft ( ) hero . use ( "lev…" at bounding box center [400, 150] width 167 height 159
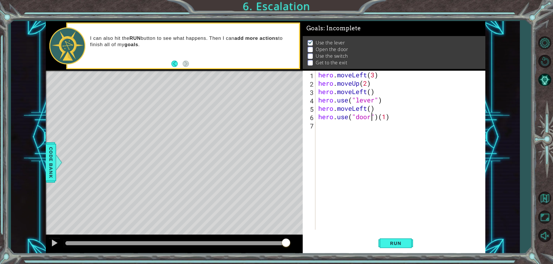
scroll to position [0, 2]
click at [390, 118] on div "hero . moveLeft ( 3 ) hero . moveUp ( 2 ) hero . moveLeft ( ) hero . use ( "lev…" at bounding box center [401, 159] width 169 height 176
type textarea "hero.use("door")"
click at [319, 127] on div "hero . moveLeft ( 3 ) hero . moveUp ( 2 ) hero . moveLeft ( ) hero . use ( "lev…" at bounding box center [401, 159] width 169 height 176
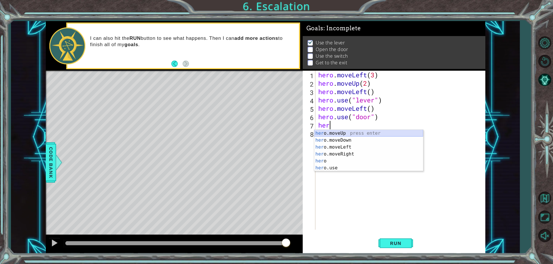
click at [334, 131] on div "her o.moveUp press enter her o.moveDown press enter her o.moveLeft press enter …" at bounding box center [368, 157] width 109 height 55
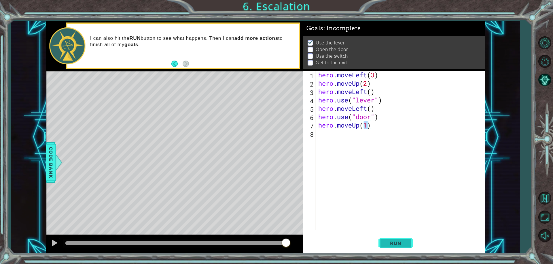
click at [403, 243] on span "Run" at bounding box center [396, 243] width 23 height 6
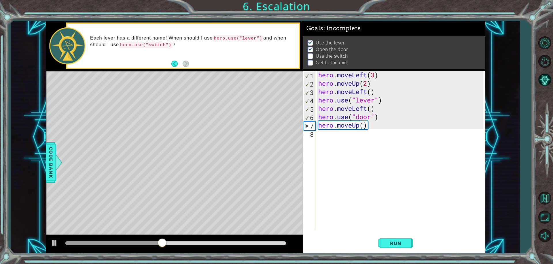
type textarea "hero.moveUp(2)"
click at [320, 132] on div "hero . moveLeft ( 3 ) hero . moveUp ( 2 ) hero . moveLeft ( ) hero . use ( "lev…" at bounding box center [401, 159] width 169 height 176
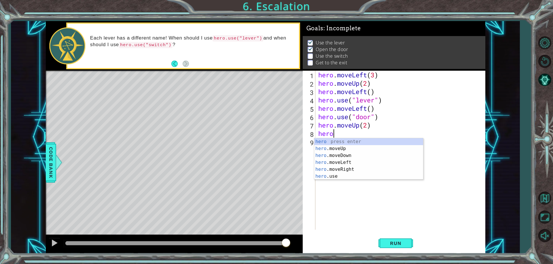
scroll to position [0, 0]
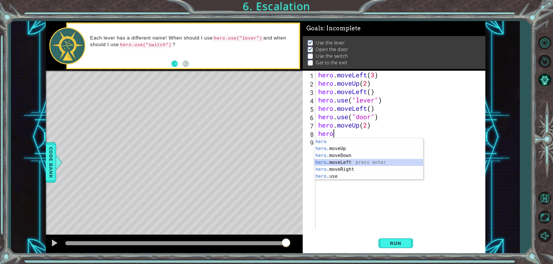
click at [326, 159] on div "hero press enter hero .moveUp press enter hero .moveDown press enter hero .move…" at bounding box center [368, 165] width 109 height 55
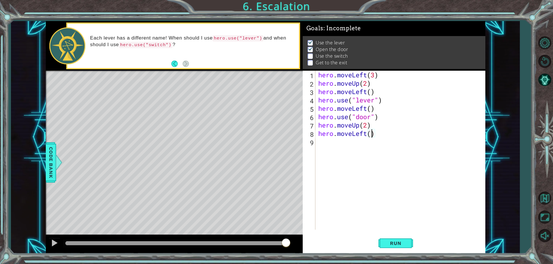
type textarea "hero.moveLeft(1)"
click at [325, 140] on div "hero . moveLeft ( 3 ) hero . moveUp ( 2 ) hero . moveLeft ( ) hero . use ( "lev…" at bounding box center [401, 159] width 169 height 176
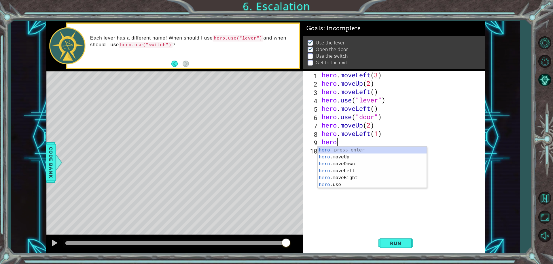
scroll to position [0, 0]
click at [332, 182] on div "hero press enter hero .moveUp press enter hero .moveDown press enter hero .move…" at bounding box center [372, 173] width 109 height 55
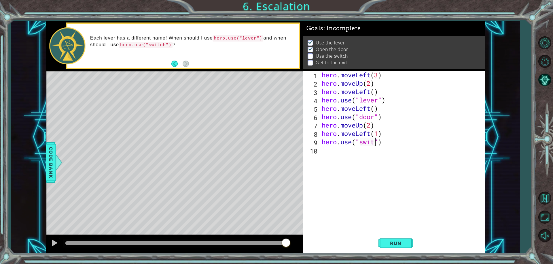
scroll to position [0, 3]
type textarea "hero.use("switch")"
click at [322, 153] on div "hero . moveLeft ( 3 ) hero . moveUp ( 2 ) hero . moveLeft ( ) hero . use ( "lev…" at bounding box center [404, 159] width 166 height 176
click at [376, 134] on div "hero . moveLeft ( 3 ) hero . moveUp ( 2 ) hero . moveLeft ( ) hero . use ( "lev…" at bounding box center [404, 159] width 166 height 176
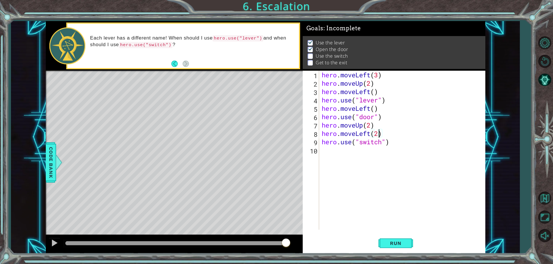
scroll to position [0, 2]
click at [394, 244] on span "Run" at bounding box center [396, 243] width 23 height 6
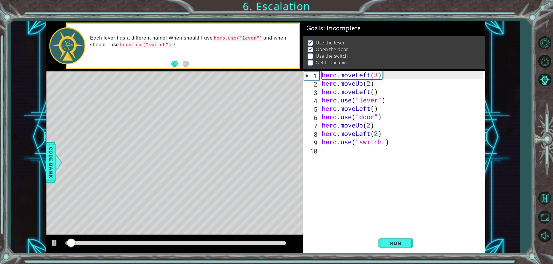
click at [249, 241] on div at bounding box center [175, 243] width 225 height 8
drag, startPoint x: 249, startPoint y: 241, endPoint x: 260, endPoint y: 237, distance: 11.6
click at [260, 237] on div at bounding box center [174, 244] width 257 height 18
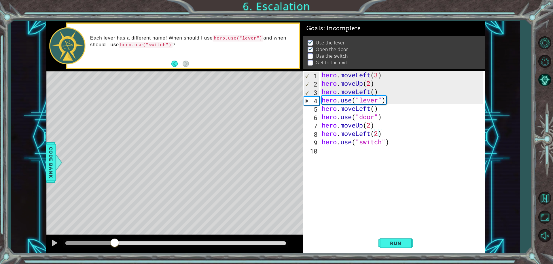
drag, startPoint x: 92, startPoint y: 242, endPoint x: 115, endPoint y: 240, distance: 22.8
click at [115, 240] on div at bounding box center [115, 243] width 10 height 10
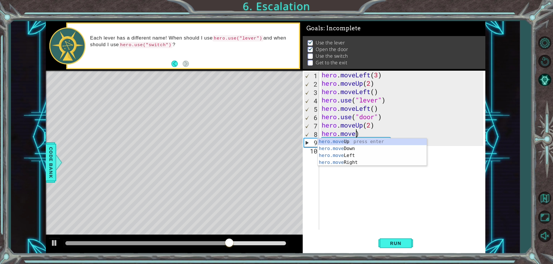
scroll to position [0, 1]
click at [329, 163] on div "hero.move Up press enter hero.move Down press enter hero.move Left press enter …" at bounding box center [372, 159] width 109 height 42
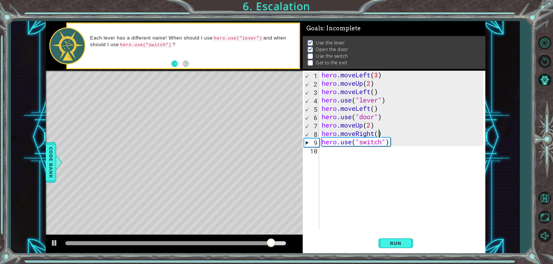
scroll to position [0, 3]
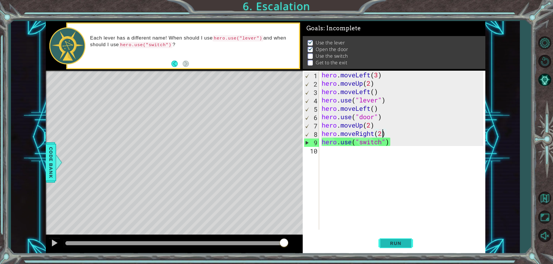
type textarea "hero.moveRight(2)"
click at [401, 244] on span "Run" at bounding box center [396, 243] width 23 height 6
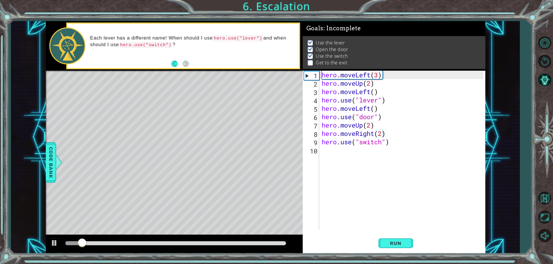
click at [244, 240] on div at bounding box center [175, 243] width 225 height 8
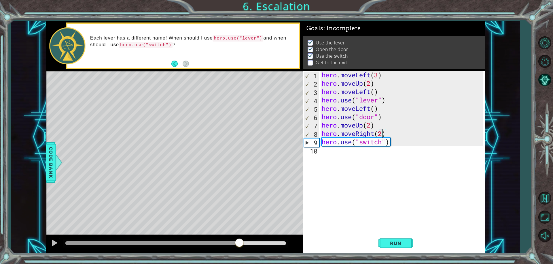
click at [240, 243] on div at bounding box center [175, 243] width 221 height 4
